Goal: Task Accomplishment & Management: Use online tool/utility

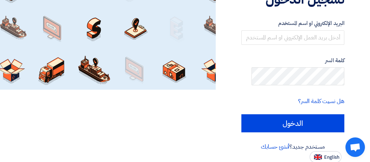
scroll to position [145, 0]
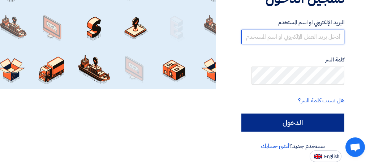
type input "[EMAIL_ADDRESS][DOMAIN_NAME]"
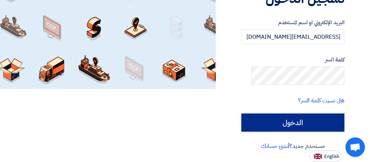
click at [295, 117] on input "الدخول" at bounding box center [293, 123] width 103 height 18
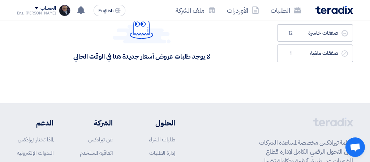
scroll to position [72, 0]
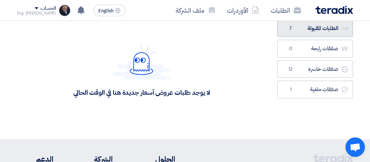
click at [336, 37] on link "الطلبات المقبولة الطلبات المقبولة 7" at bounding box center [315, 29] width 76 height 18
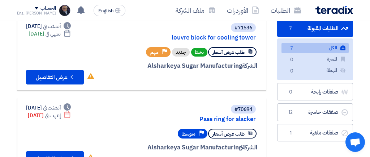
scroll to position [72, -20]
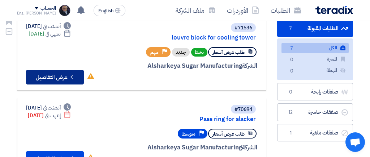
click at [45, 84] on button "Check details عرض التفاصيل" at bounding box center [55, 77] width 58 height 14
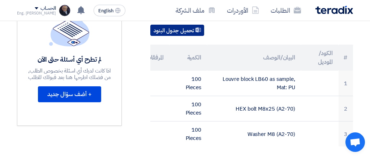
scroll to position [253, 0]
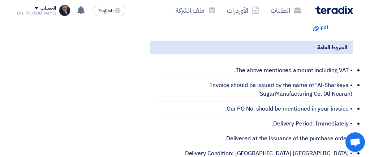
scroll to position [506, 0]
